Goal: Information Seeking & Learning: Learn about a topic

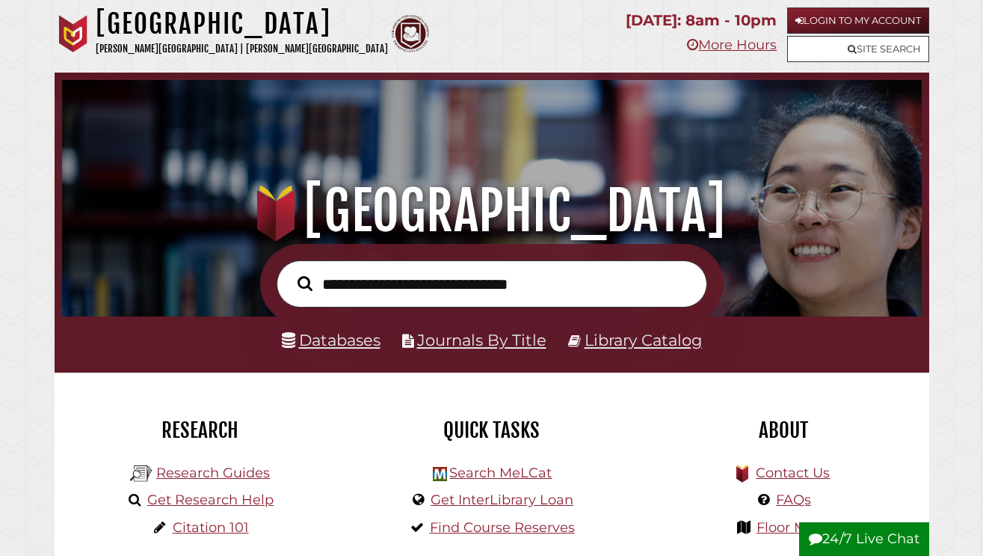
scroll to position [144, 269]
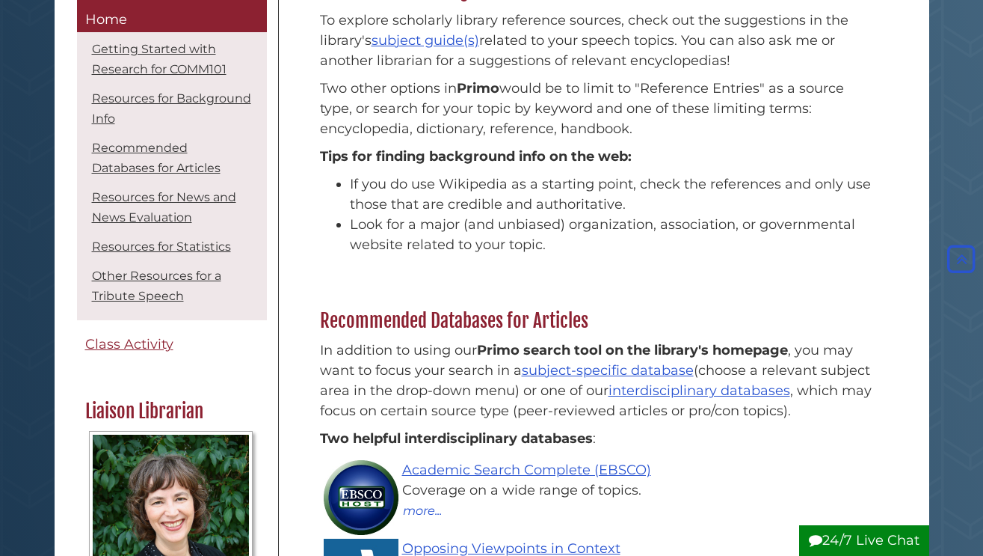
scroll to position [695, 0]
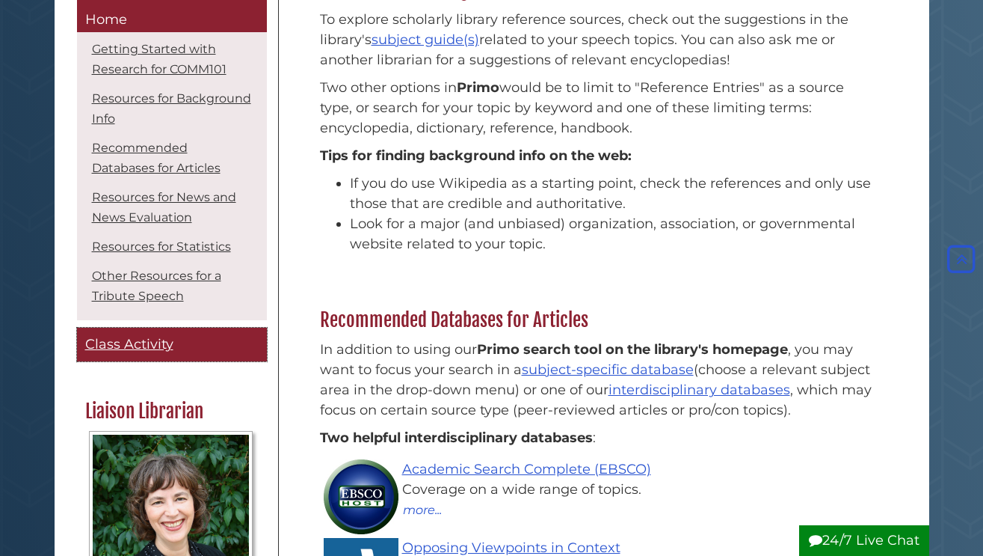
click at [123, 330] on link "Class Activity" at bounding box center [172, 345] width 190 height 34
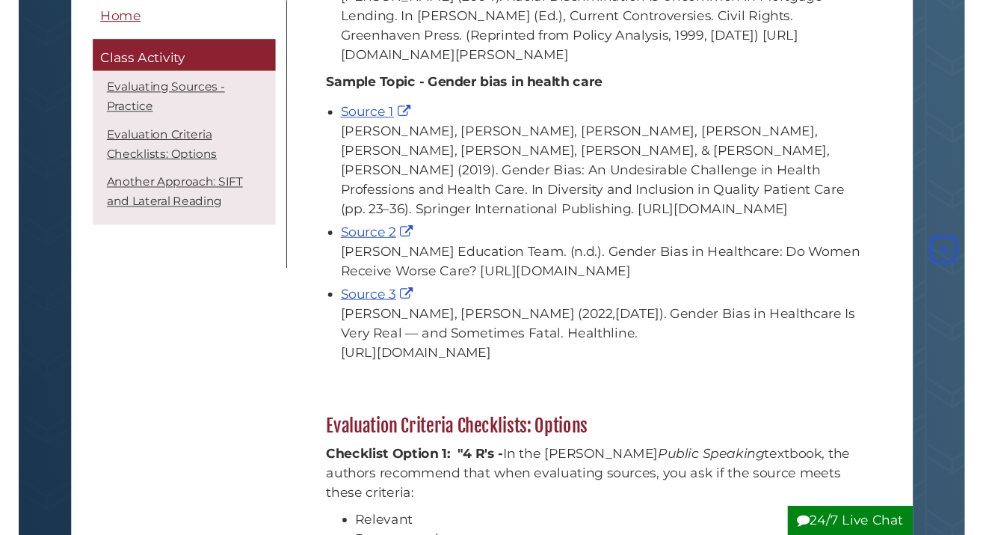
scroll to position [950, 0]
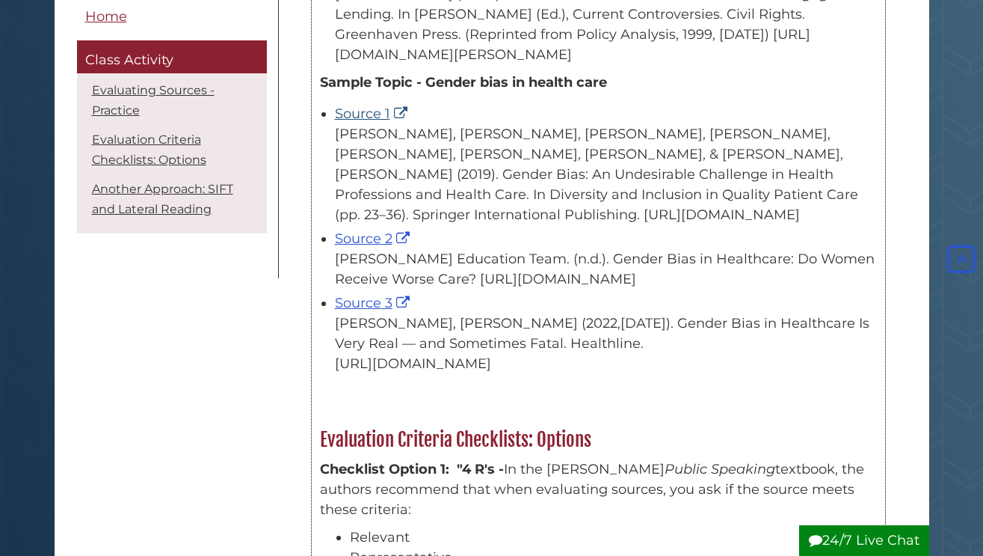
click at [374, 122] on link "Source 1" at bounding box center [373, 113] width 76 height 16
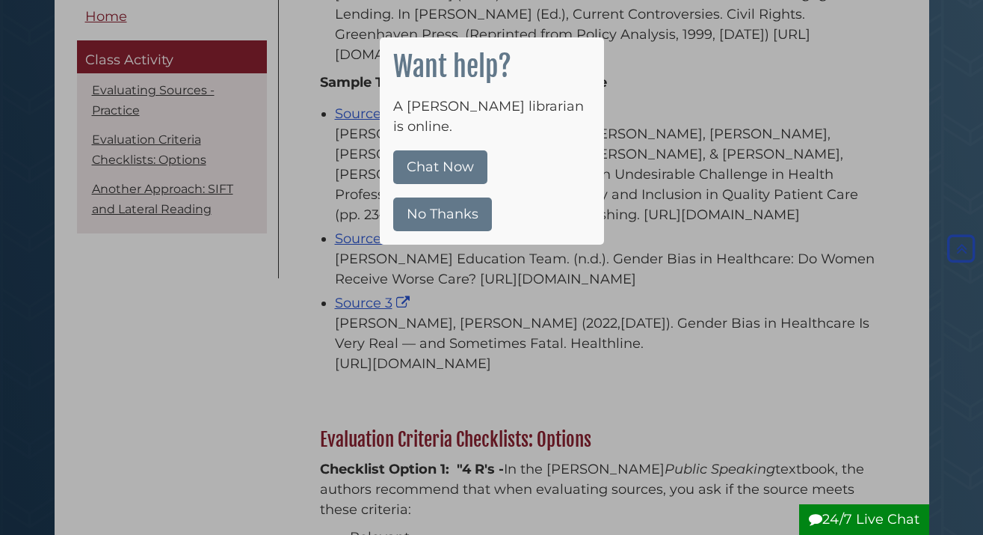
click at [475, 296] on div at bounding box center [491, 267] width 983 height 535
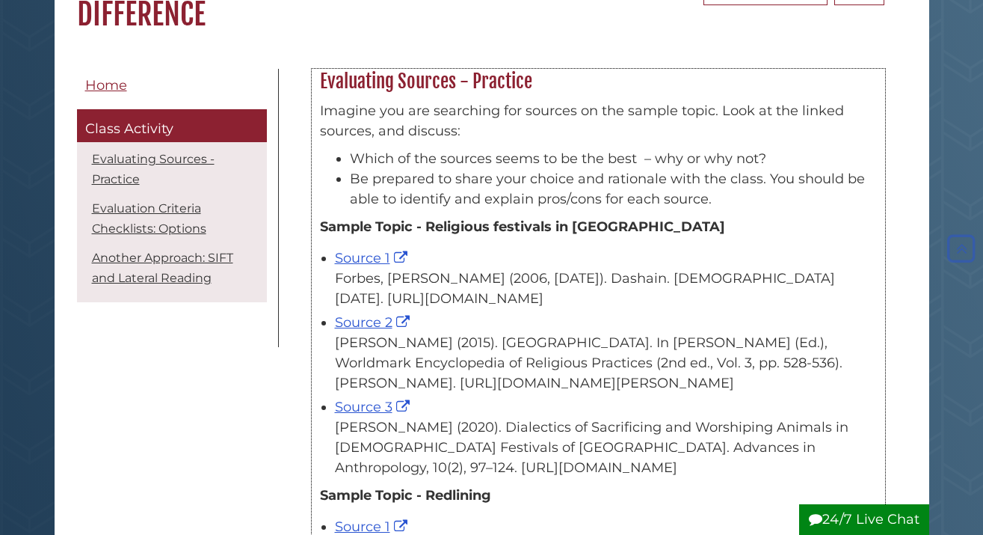
scroll to position [189, 0]
click at [374, 330] on link "Source 2" at bounding box center [374, 321] width 79 height 16
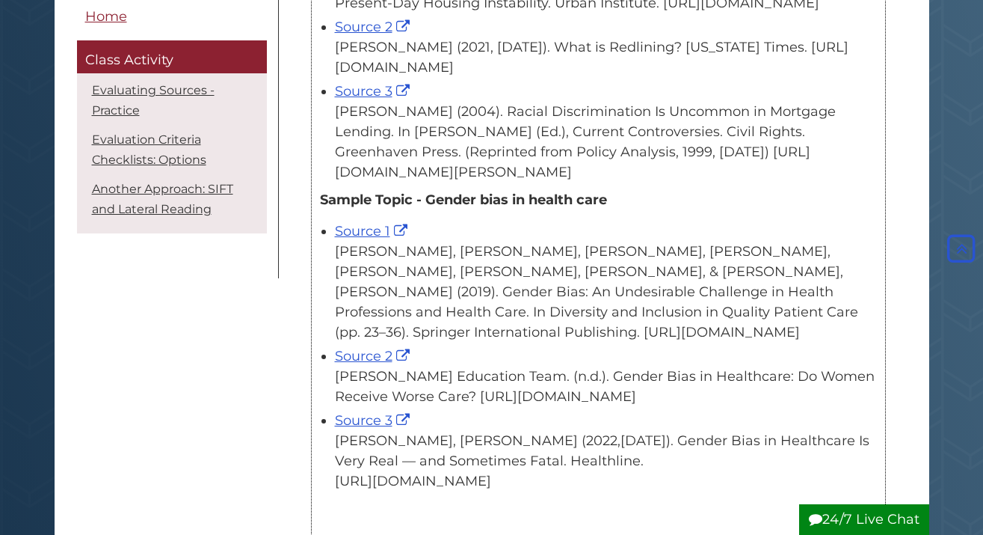
scroll to position [865, 0]
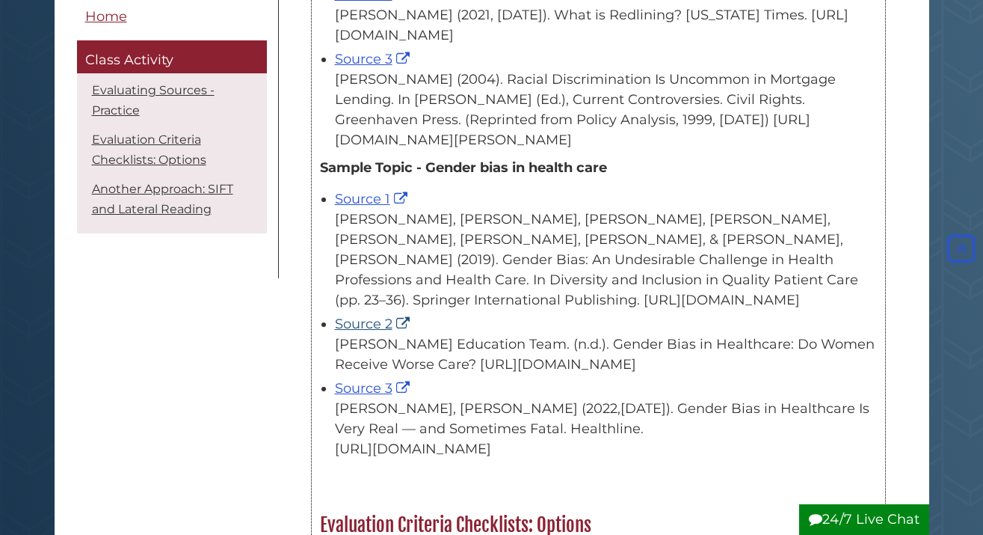
click at [366, 332] on link "Source 2" at bounding box center [374, 324] width 79 height 16
click at [362, 396] on link "Source 3" at bounding box center [374, 388] width 79 height 16
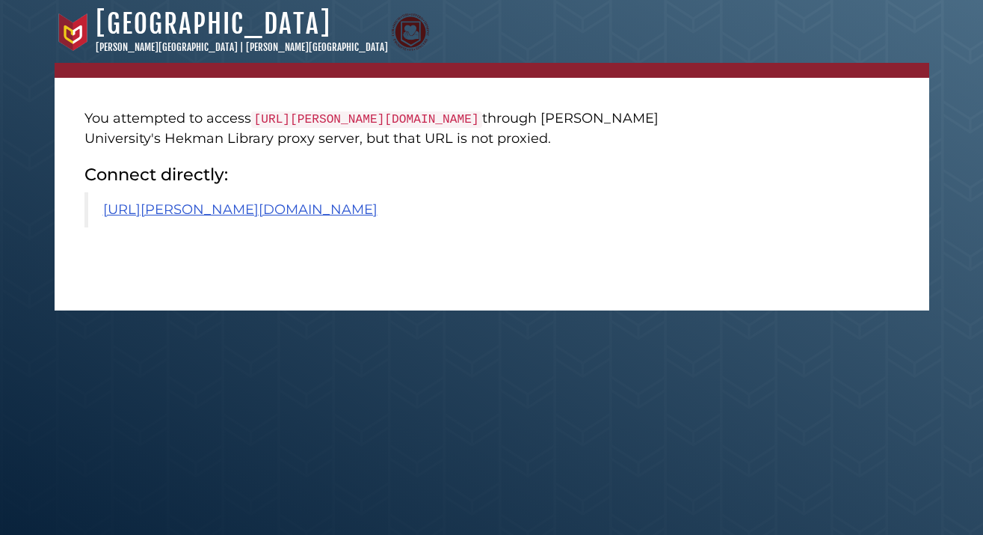
click at [253, 148] on p "You attempted to access [URL][PERSON_NAME][DOMAIN_NAME] through [PERSON_NAME] U…" at bounding box center [385, 128] width 602 height 40
click at [286, 218] on link "https://calvin.primo.exlibrisgroup.com/permalink/01CALVIN_INST/1p09kqq/cdi_spri…" at bounding box center [240, 209] width 274 height 16
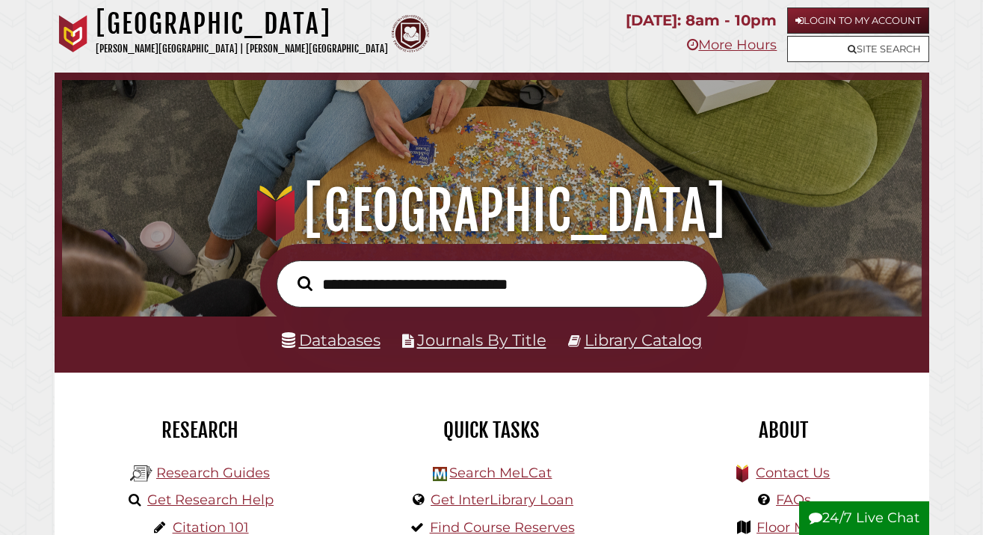
scroll to position [284, 852]
click at [304, 282] on button "Search" at bounding box center [305, 283] width 30 height 22
type input "**********"
